Goal: Check status: Check status

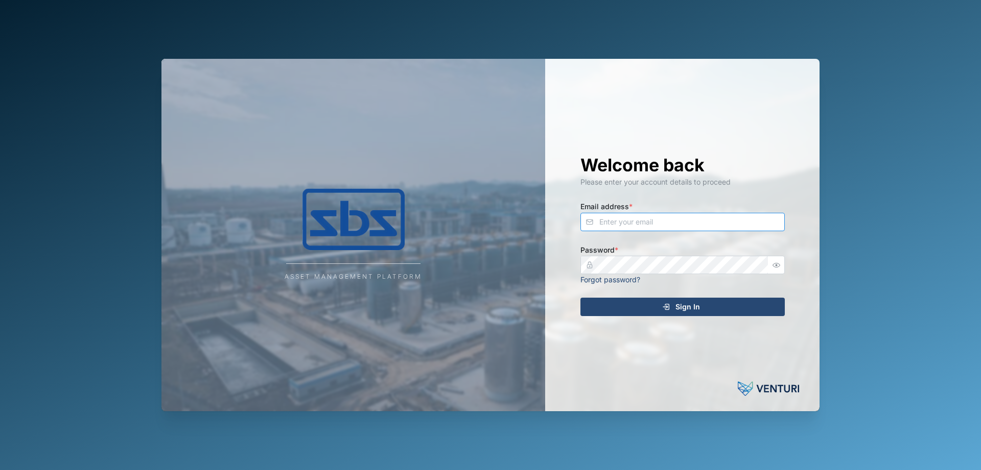
type input "[PERSON_NAME][EMAIL_ADDRESS][DOMAIN_NAME]"
click at [696, 315] on span "Sign In" at bounding box center [688, 306] width 25 height 17
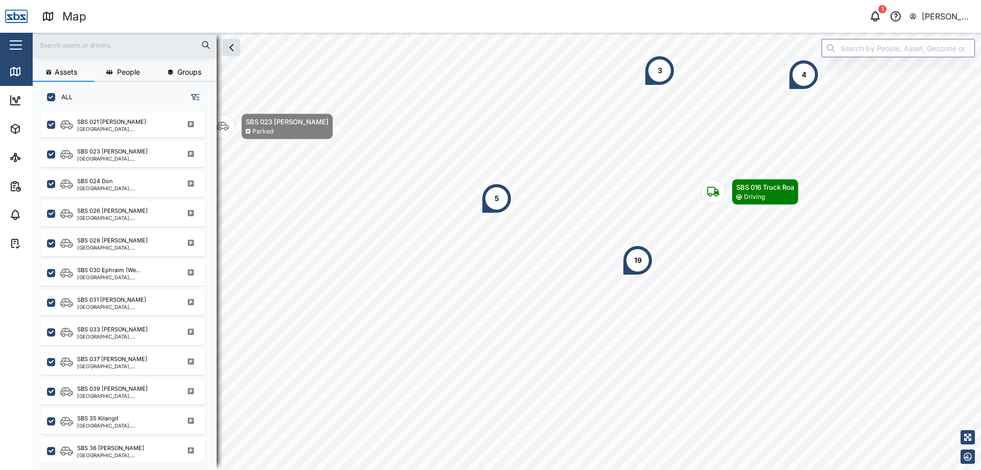
scroll to position [1011, 0]
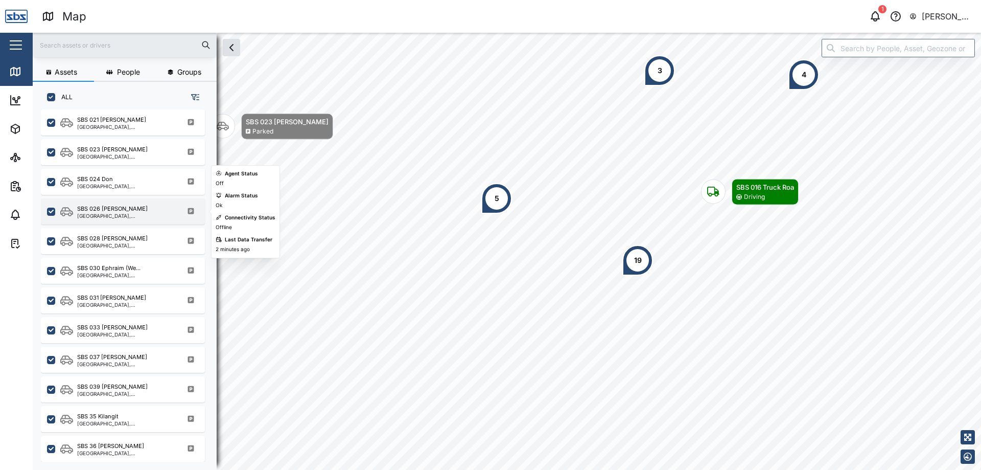
click at [144, 208] on div "SBS 026 [PERSON_NAME]" at bounding box center [126, 208] width 98 height 9
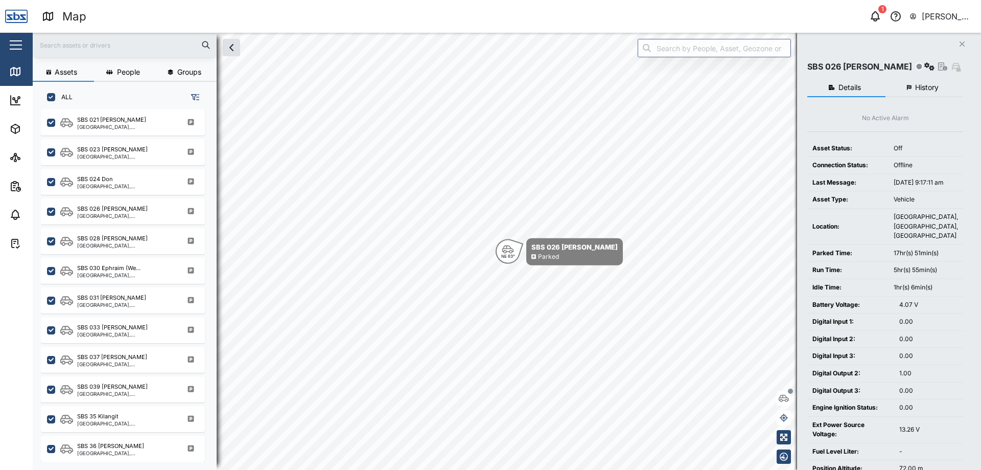
click at [915, 80] on button "History" at bounding box center [925, 88] width 78 height 18
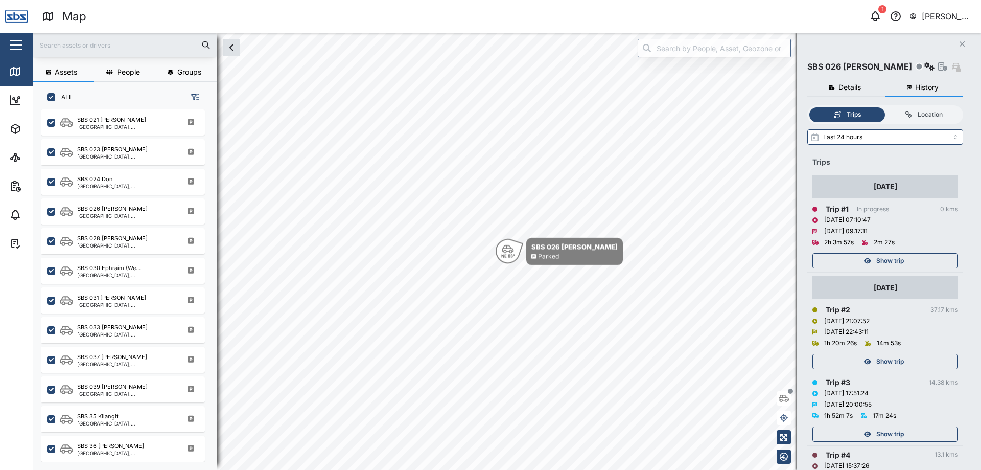
click at [917, 260] on div "Show trip" at bounding box center [884, 261] width 133 height 14
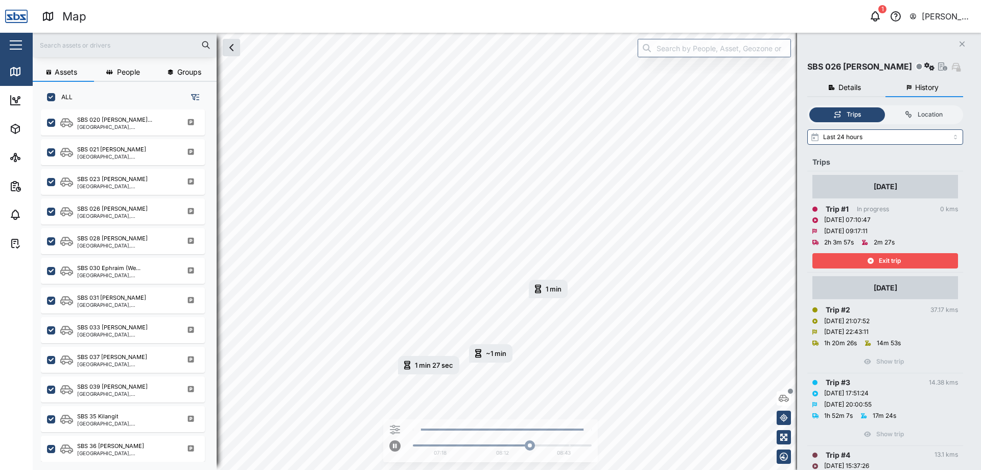
click at [537, 297] on div "1 min [DATE] 8:28 AM" at bounding box center [548, 289] width 39 height 18
click at [548, 292] on div "1 min" at bounding box center [554, 289] width 16 height 7
click at [423, 372] on div "1 min 27 sec [DATE] 8:18 AM" at bounding box center [428, 365] width 61 height 18
click at [411, 243] on div "1 min 27 sec" at bounding box center [410, 243] width 38 height 7
click at [533, 218] on div "~1 min" at bounding box center [542, 220] width 20 height 7
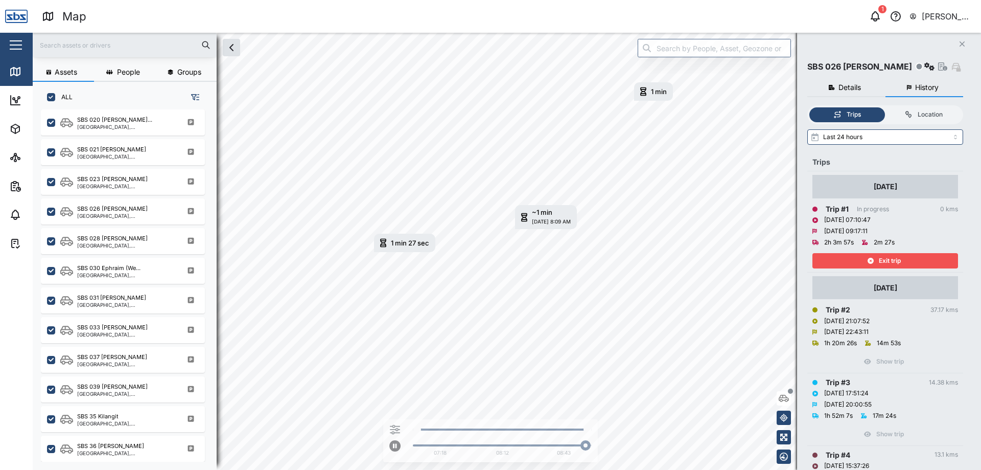
click at [397, 240] on div "1 min 27 sec" at bounding box center [410, 243] width 38 height 7
click at [539, 223] on div "~1 min" at bounding box center [542, 220] width 20 height 7
click at [417, 246] on div "1 min 27 sec" at bounding box center [410, 243] width 38 height 7
click at [544, 226] on div "~1 min [DATE] 8:09 AM" at bounding box center [536, 220] width 43 height 18
click at [658, 93] on div "1 min" at bounding box center [659, 91] width 16 height 7
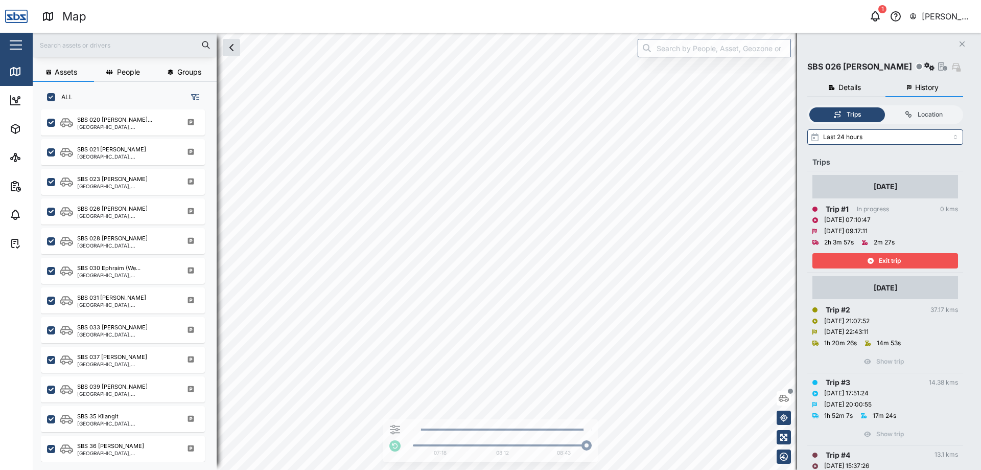
click at [894, 251] on div "Exit trip" at bounding box center [886, 258] width 146 height 20
click at [900, 265] on span "Exit trip" at bounding box center [890, 261] width 22 height 14
